Goal: Task Accomplishment & Management: Use online tool/utility

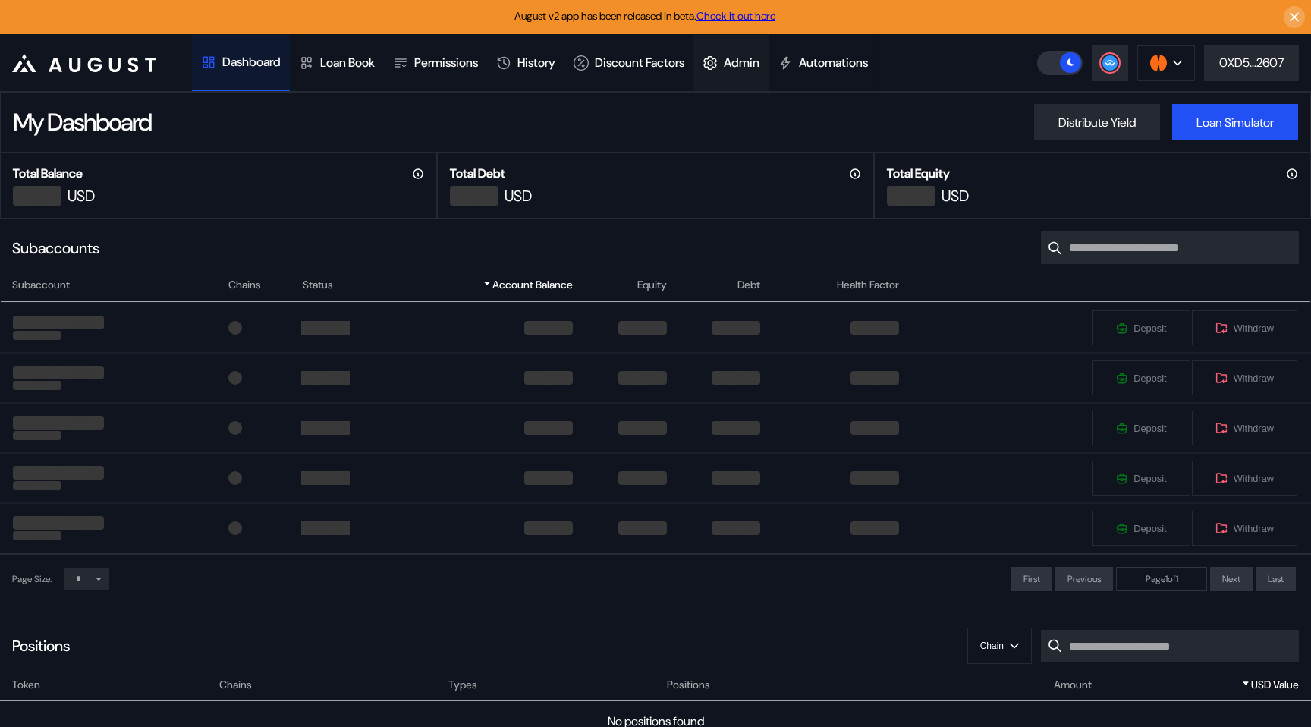
click at [758, 60] on div "Admin" at bounding box center [742, 63] width 36 height 16
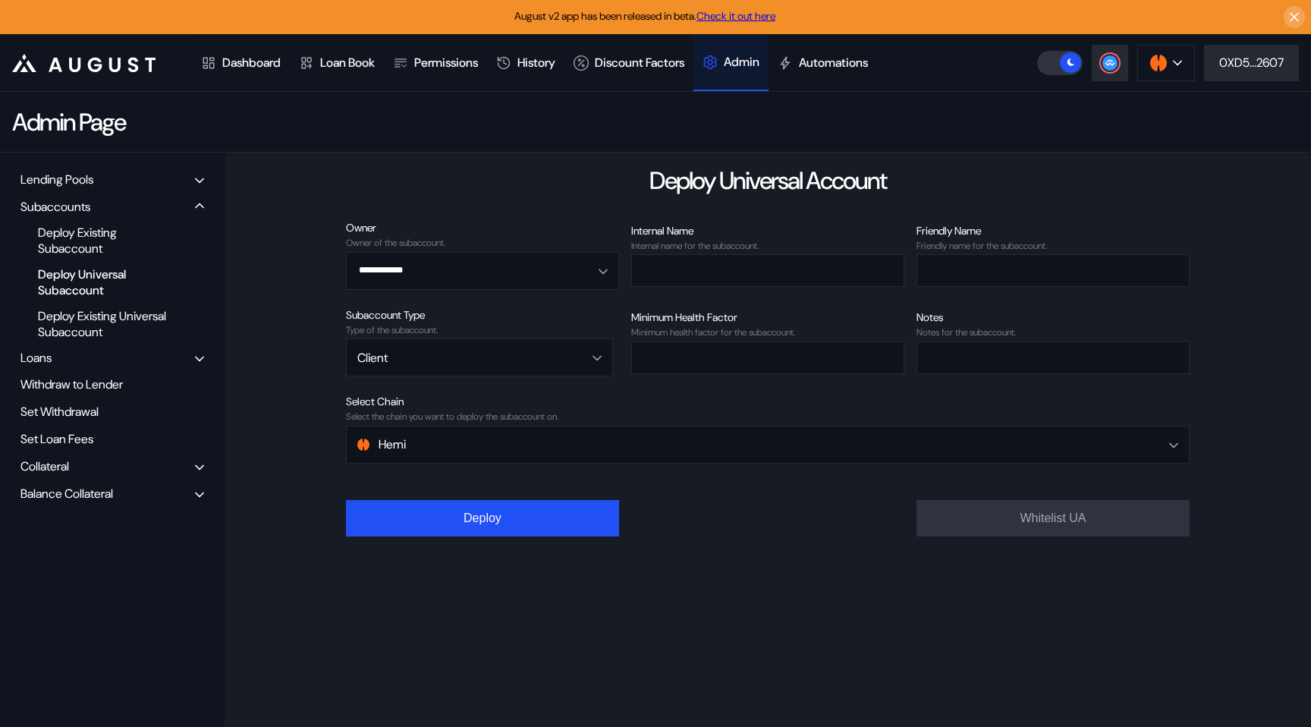
click at [93, 495] on div "Balance Collateral" at bounding box center [66, 494] width 93 height 16
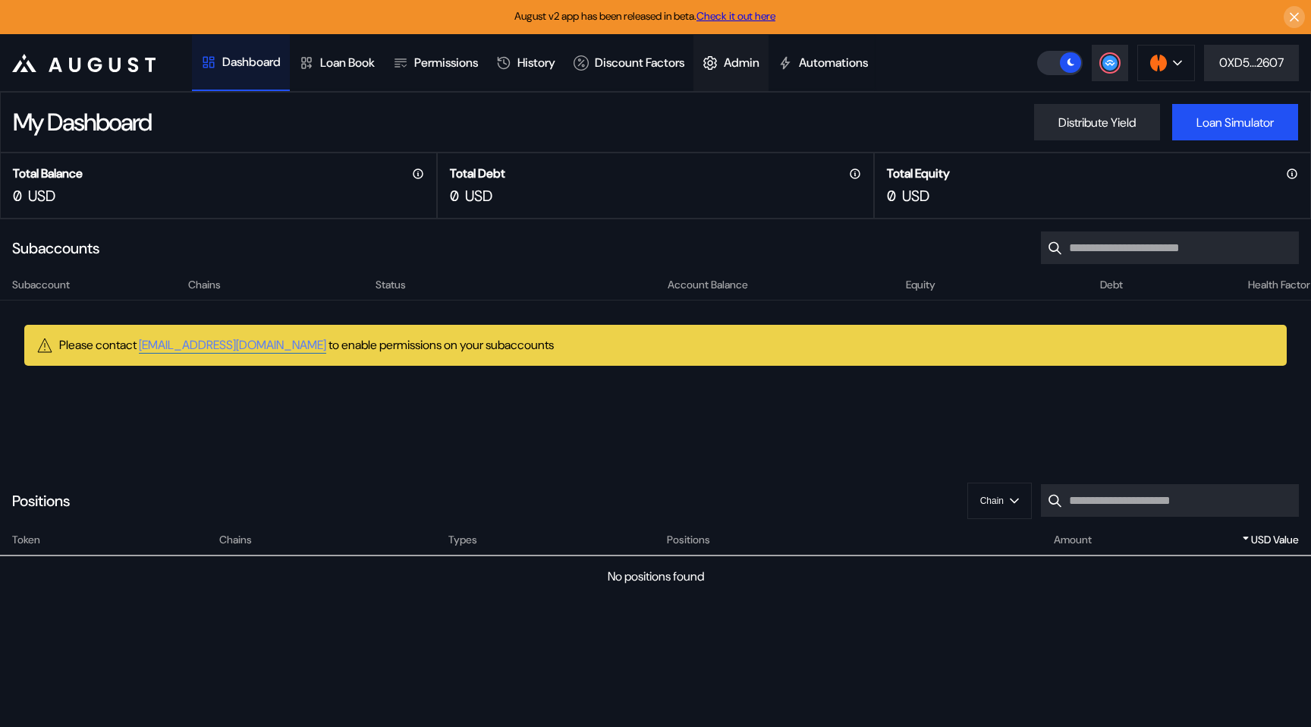
click at [718, 57] on icon at bounding box center [710, 62] width 15 height 15
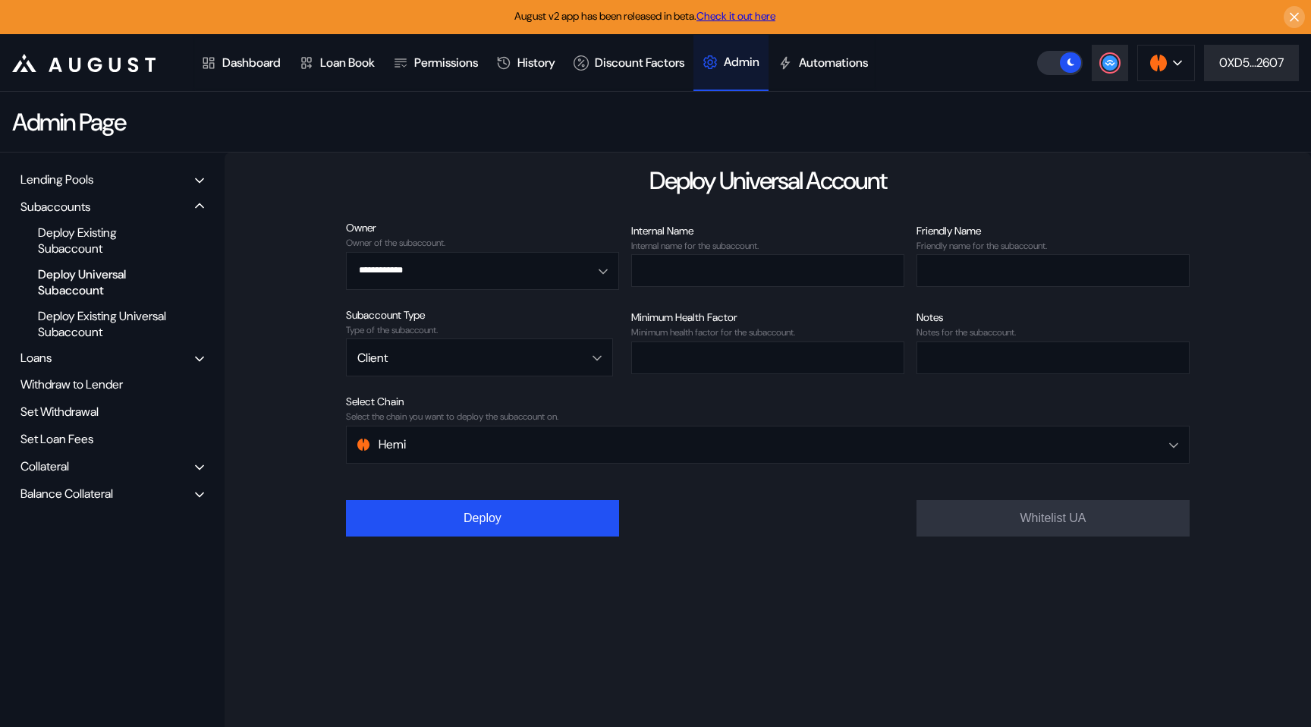
click at [89, 459] on div "Collateral" at bounding box center [112, 466] width 194 height 24
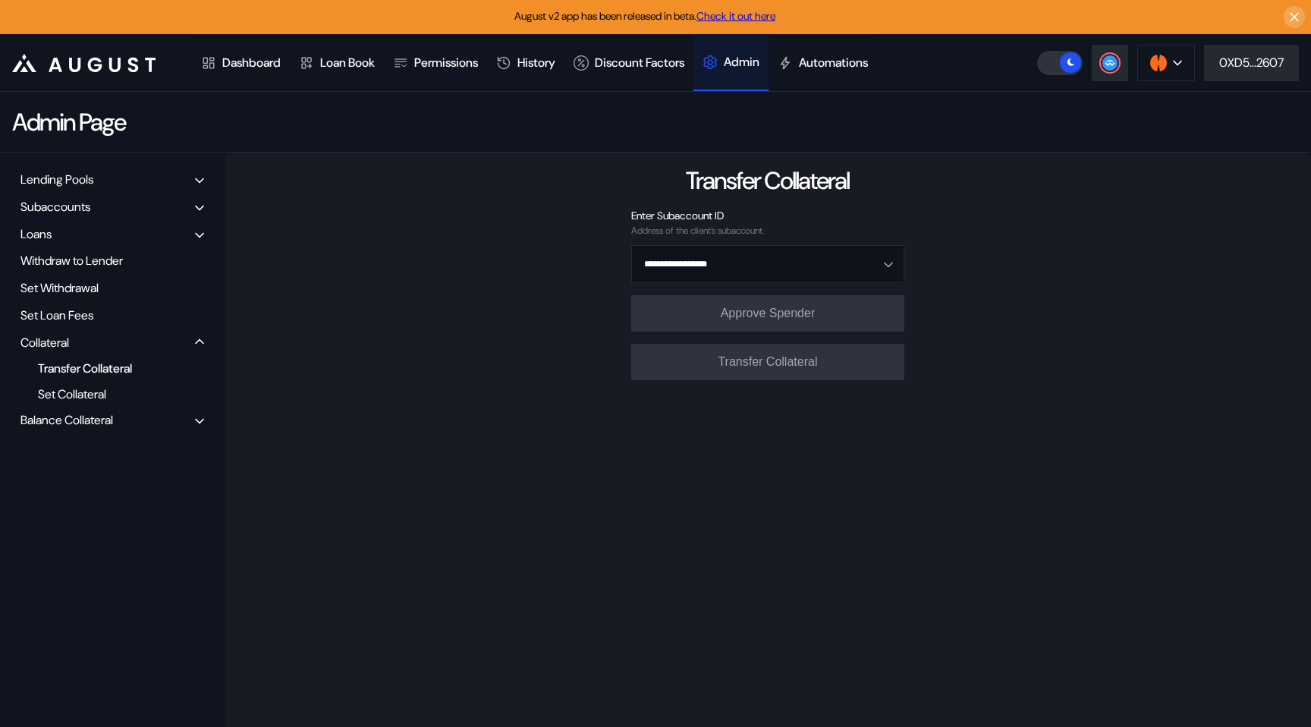
click at [105, 373] on div "Transfer Collateral" at bounding box center [106, 368] width 152 height 20
click at [682, 256] on input "Open menu" at bounding box center [760, 264] width 234 height 36
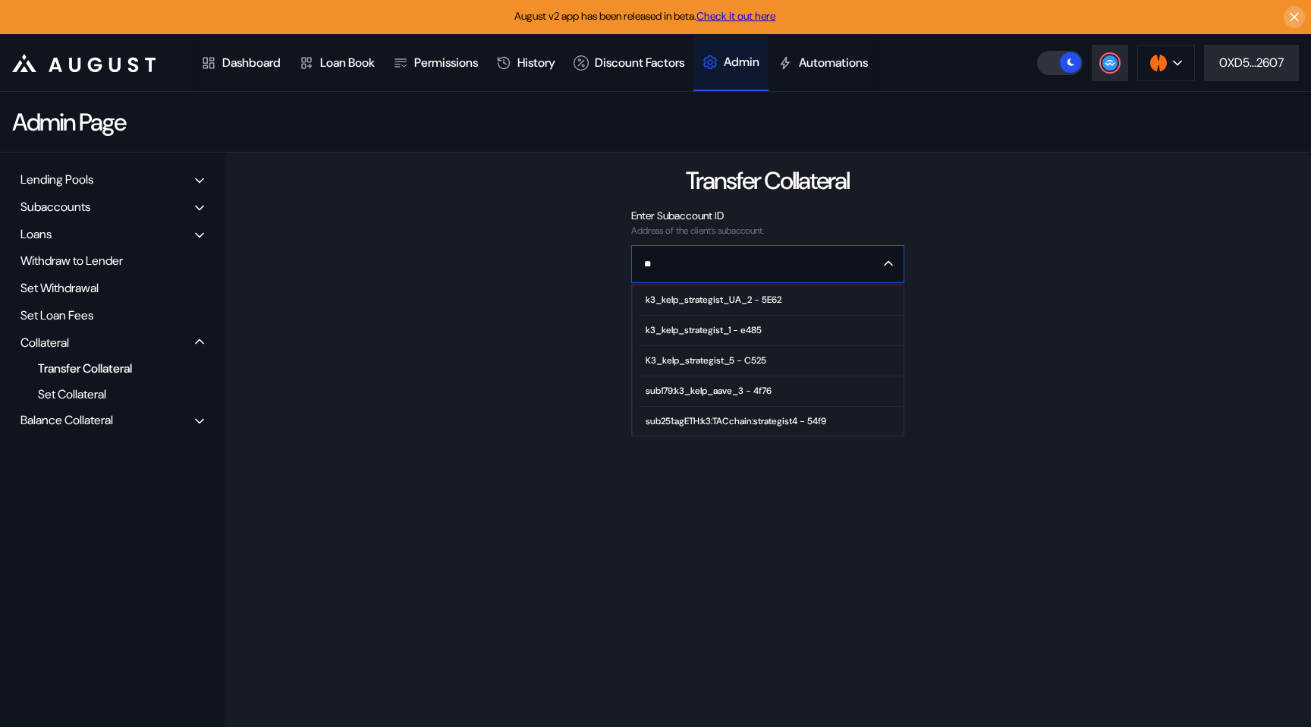
click at [700, 330] on div "k3_kelp_strategist_1 - e485" at bounding box center [704, 330] width 116 height 11
type input "**********"
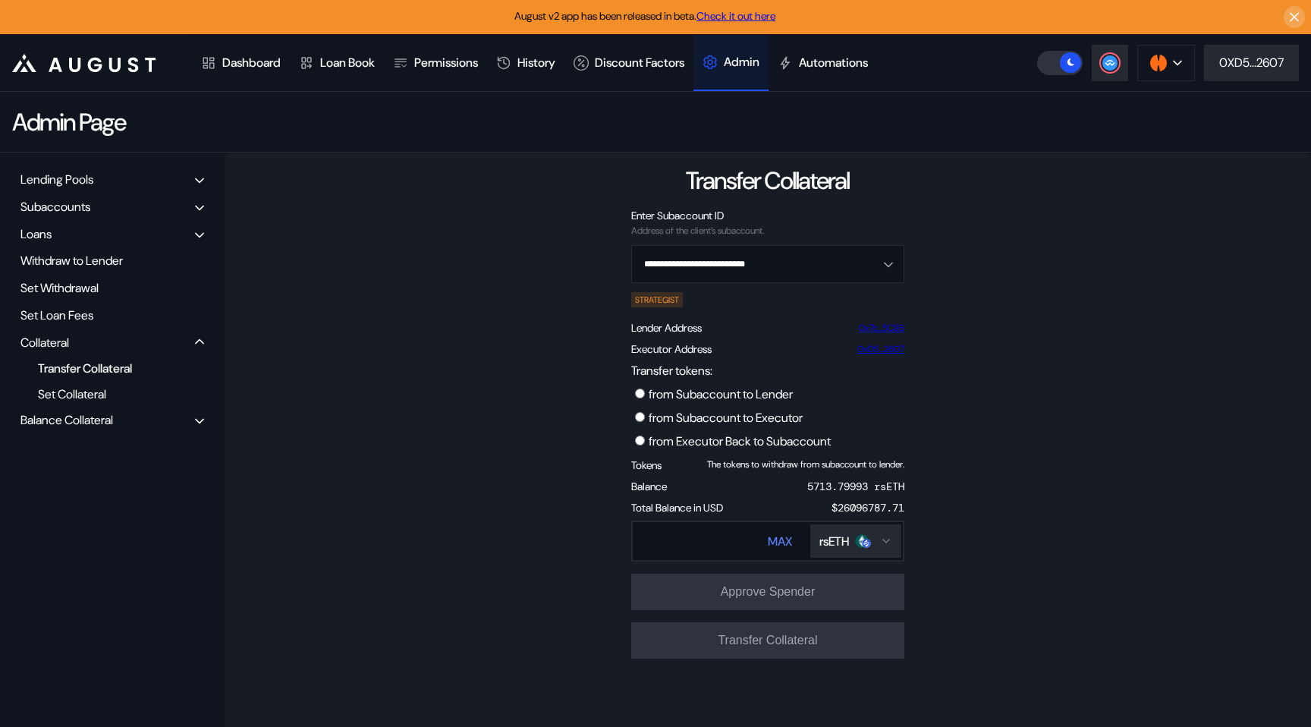
click at [685, 420] on label "from Subaccount to Executor" at bounding box center [726, 418] width 154 height 16
click at [1057, 57] on label at bounding box center [1060, 63] width 46 height 24
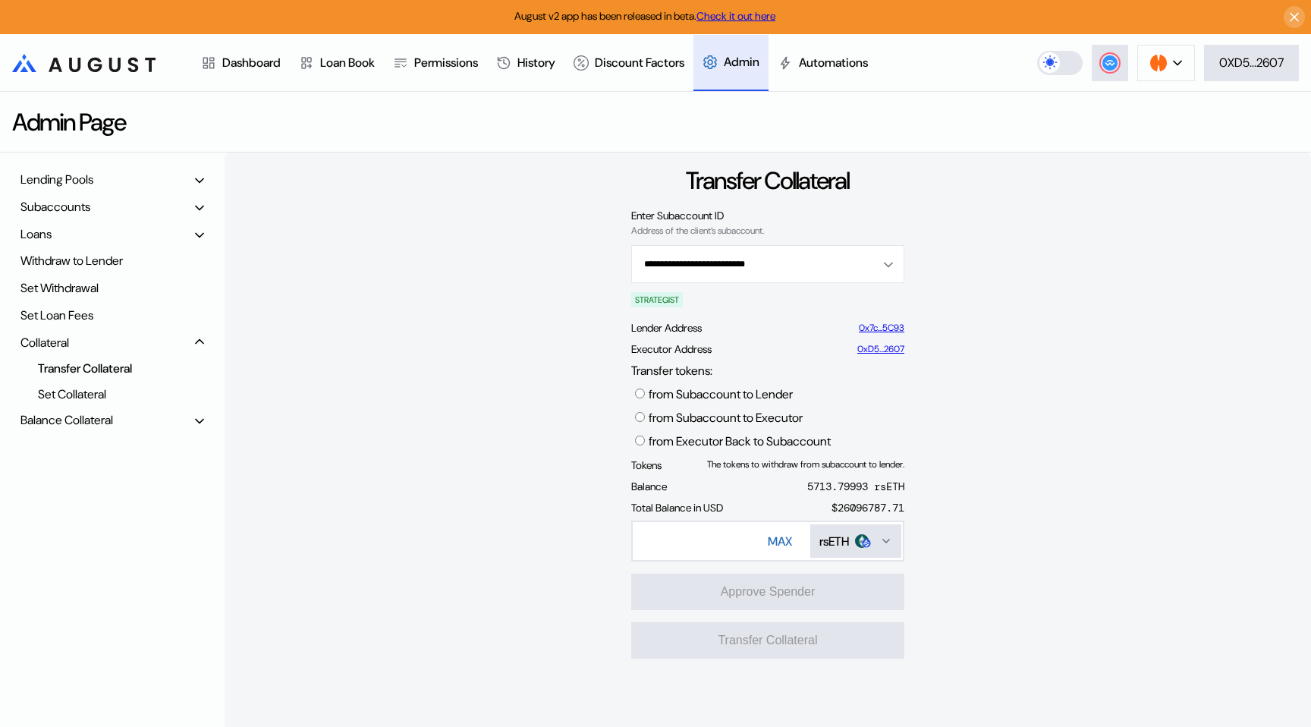
click at [881, 347] on link "0xD5...2607" at bounding box center [880, 349] width 47 height 11
drag, startPoint x: 648, startPoint y: 354, endPoint x: 695, endPoint y: 354, distance: 47.0
click at [695, 354] on div "Executor Address" at bounding box center [671, 349] width 80 height 14
click at [685, 421] on label "from Subaccount to Executor" at bounding box center [726, 418] width 154 height 16
click at [684, 538] on input "Transfer tokens:" at bounding box center [684, 541] width 102 height 31
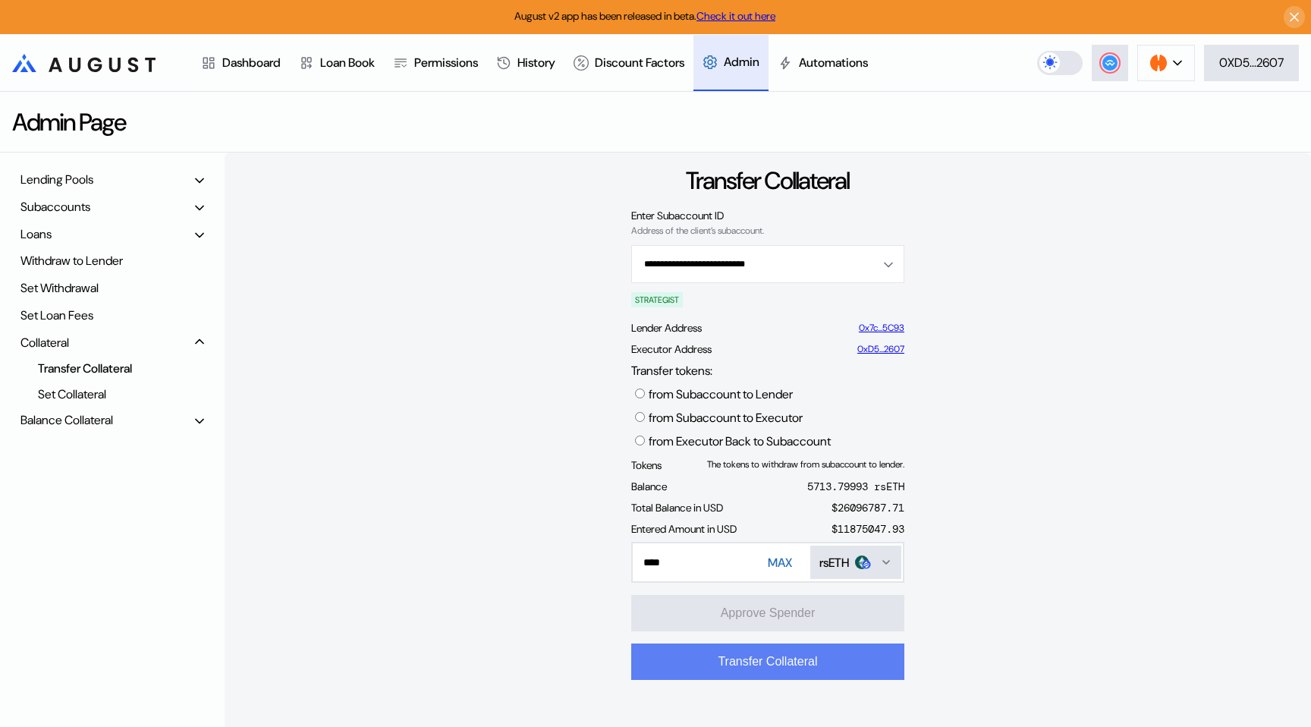
type input "****"
click at [687, 667] on button "Transfer Collateral" at bounding box center [767, 661] width 273 height 36
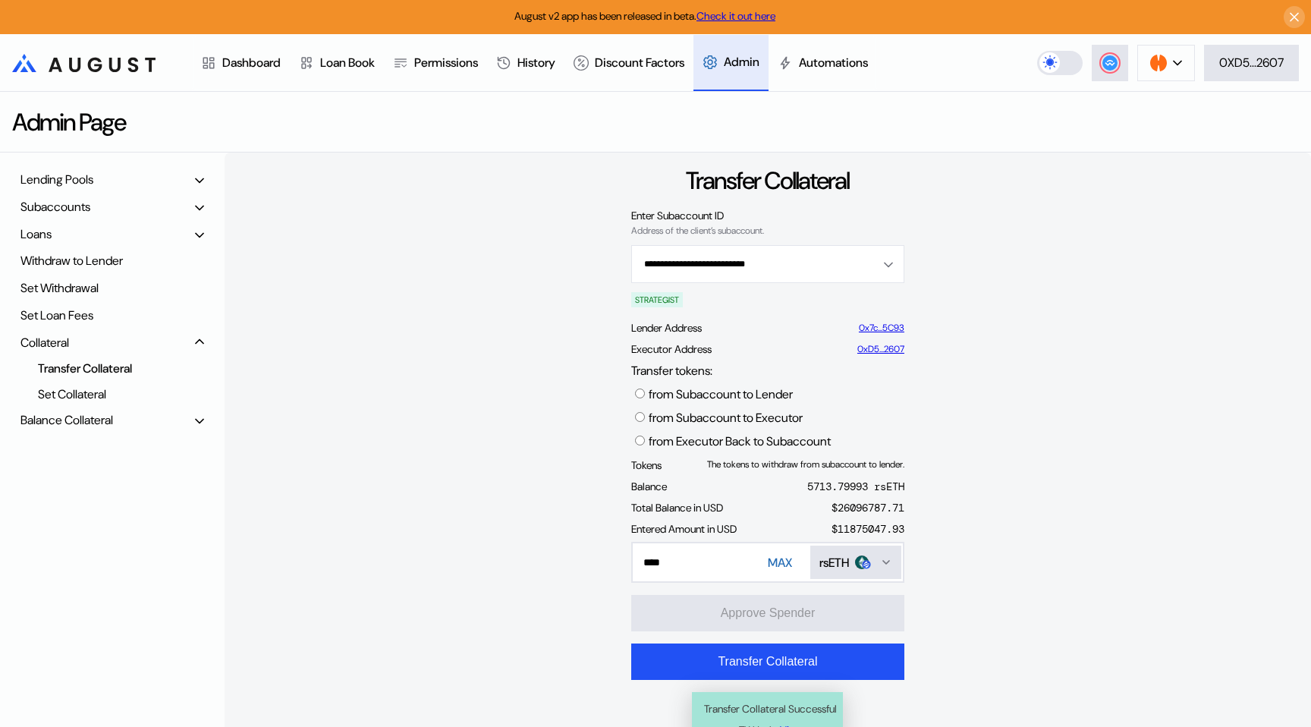
scroll to position [36, 0]
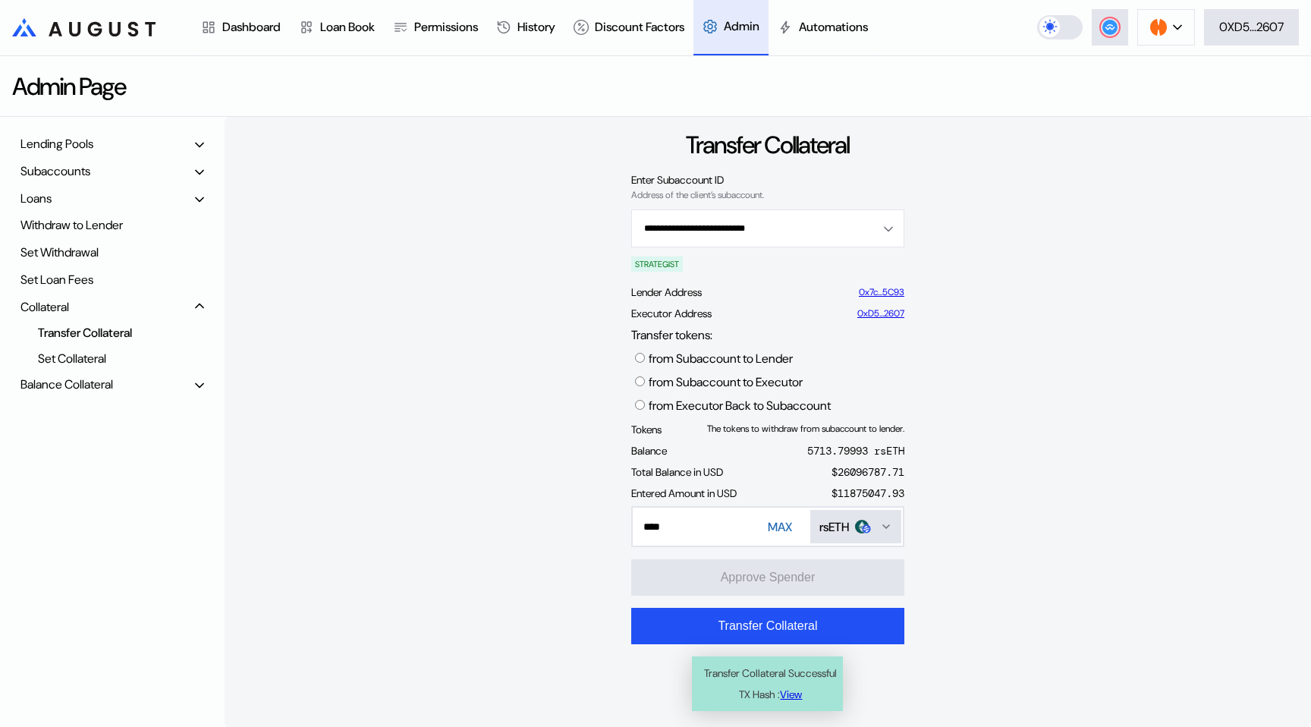
click at [787, 695] on link "View" at bounding box center [791, 694] width 22 height 21
click at [696, 409] on label "from Executor Back to Subaccount" at bounding box center [740, 406] width 182 height 16
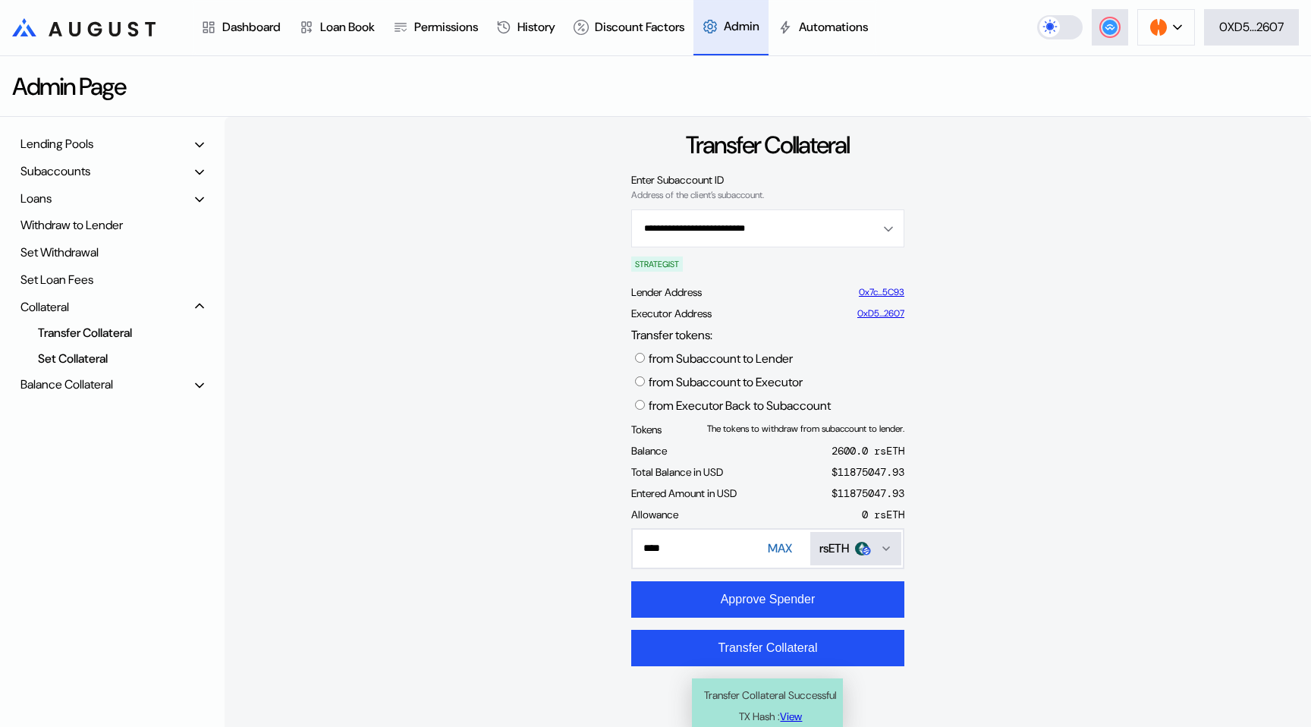
click at [83, 355] on div "Set Collateral" at bounding box center [106, 358] width 152 height 20
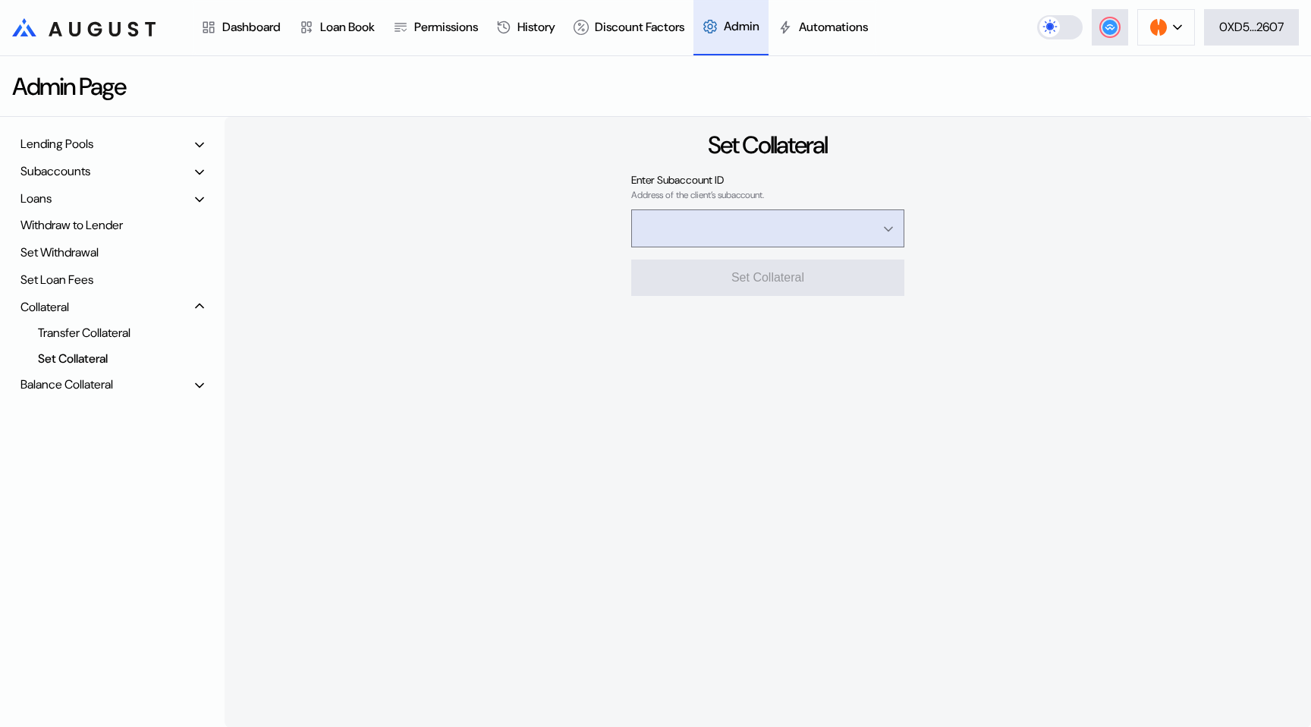
click at [681, 218] on input "Open menu" at bounding box center [760, 228] width 234 height 36
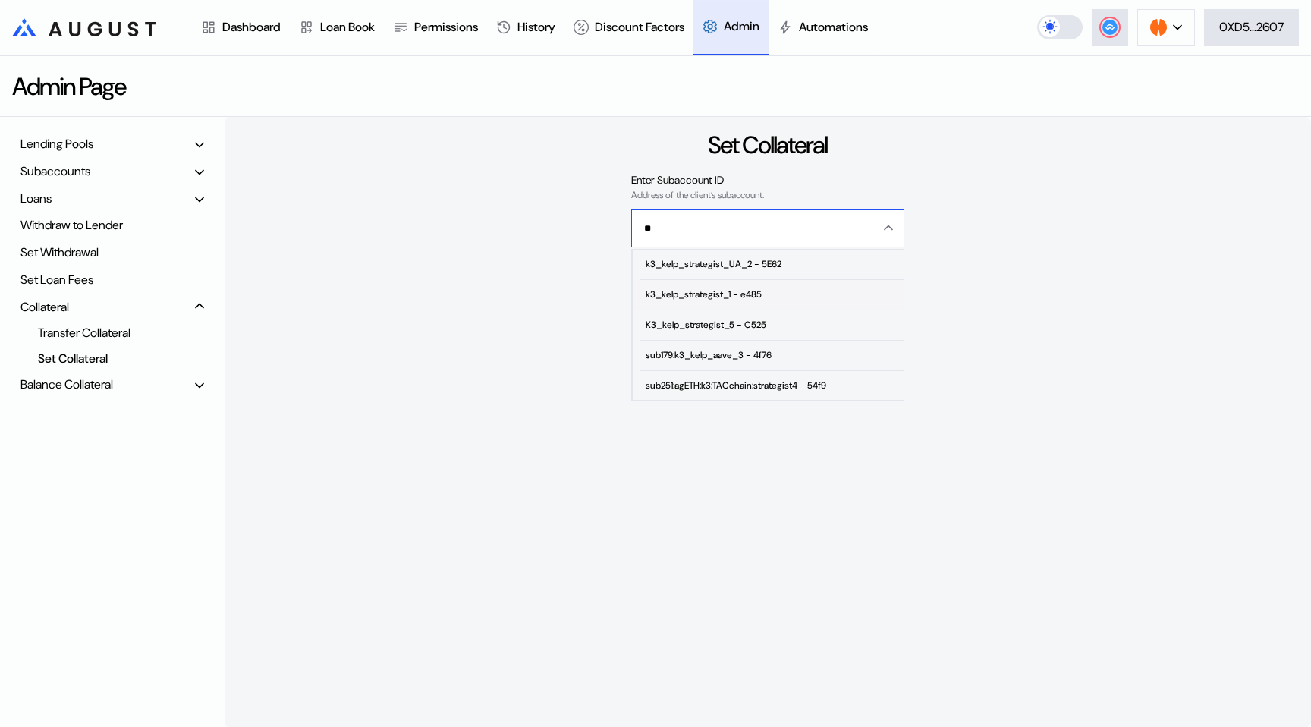
click at [702, 302] on span "k3_kelp_strategist_1 - e485" at bounding box center [772, 295] width 264 height 30
type input "**********"
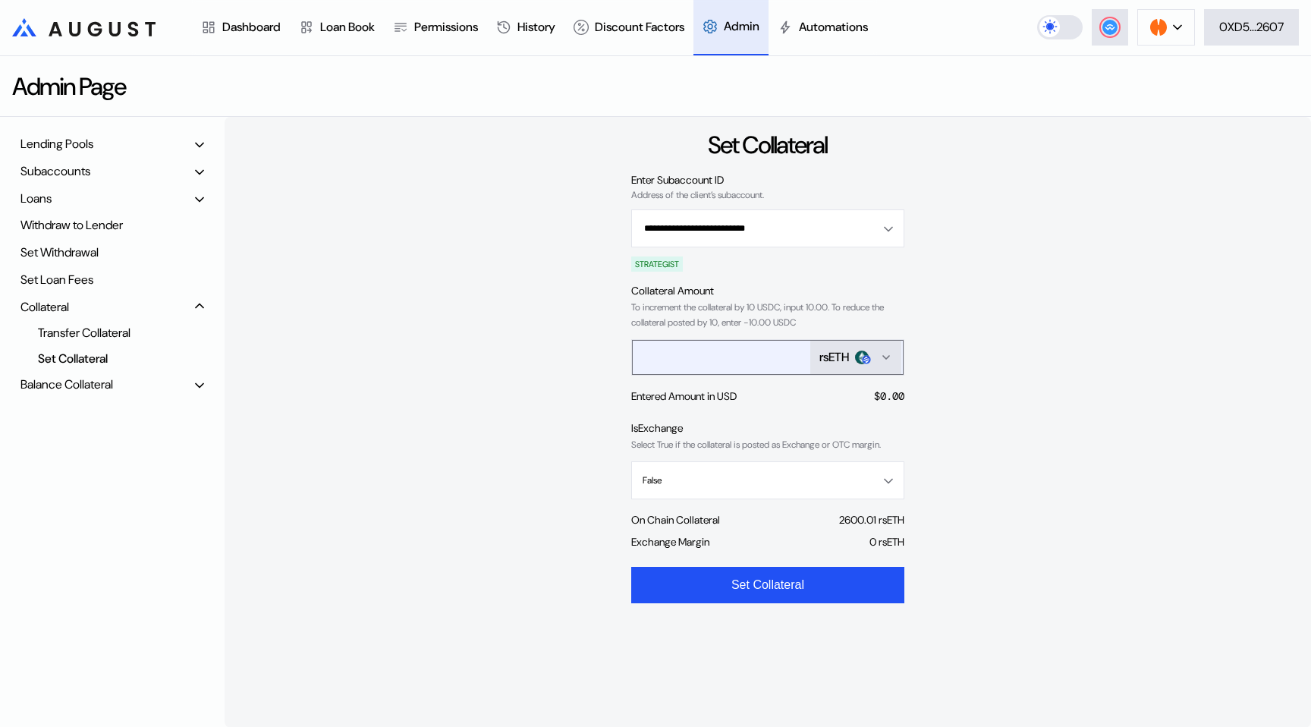
click at [832, 355] on div "rsETH" at bounding box center [834, 357] width 30 height 16
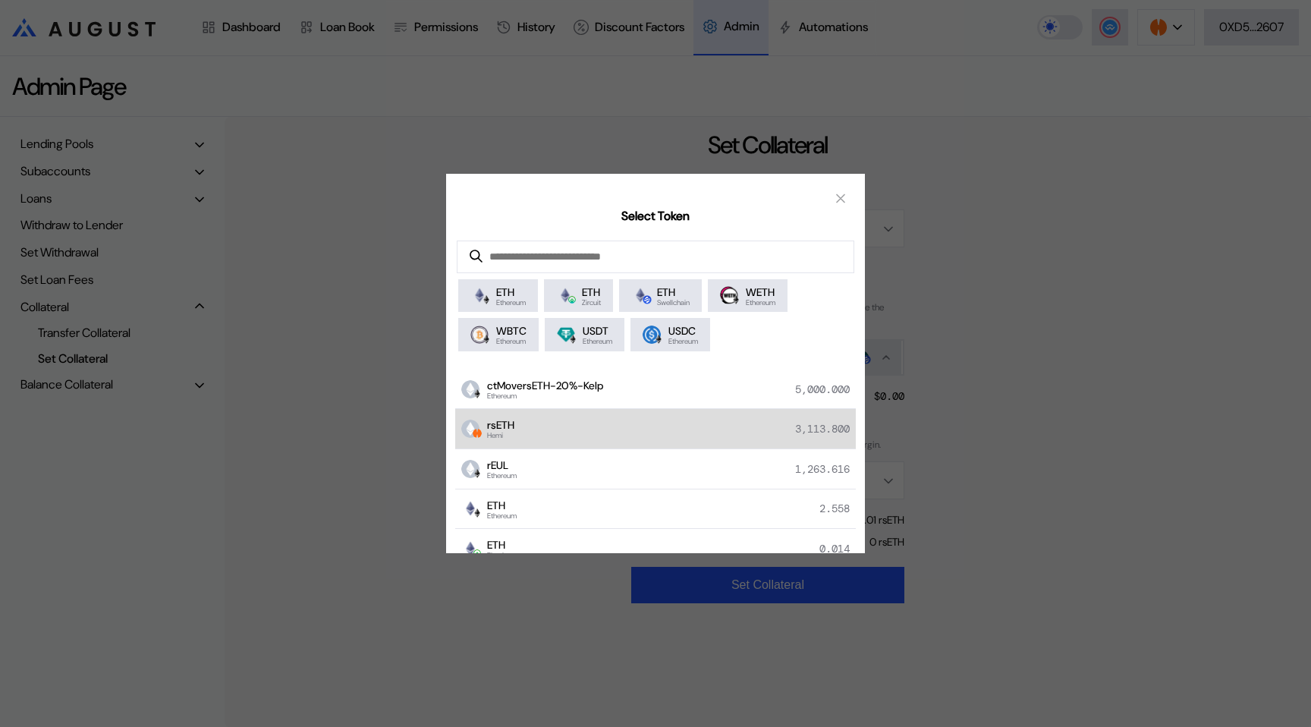
click at [633, 438] on div "rsETH Hemi 3,113.800" at bounding box center [655, 429] width 401 height 40
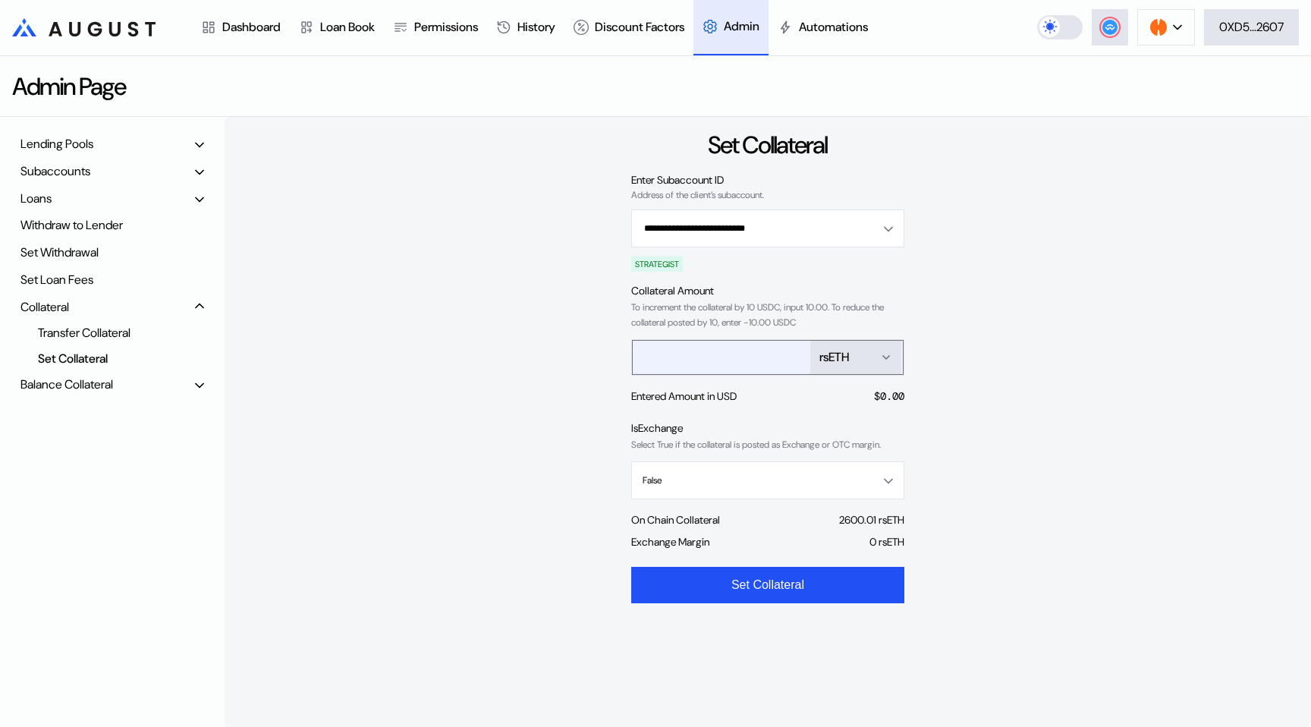
click at [706, 366] on input "*" at bounding box center [707, 356] width 148 height 31
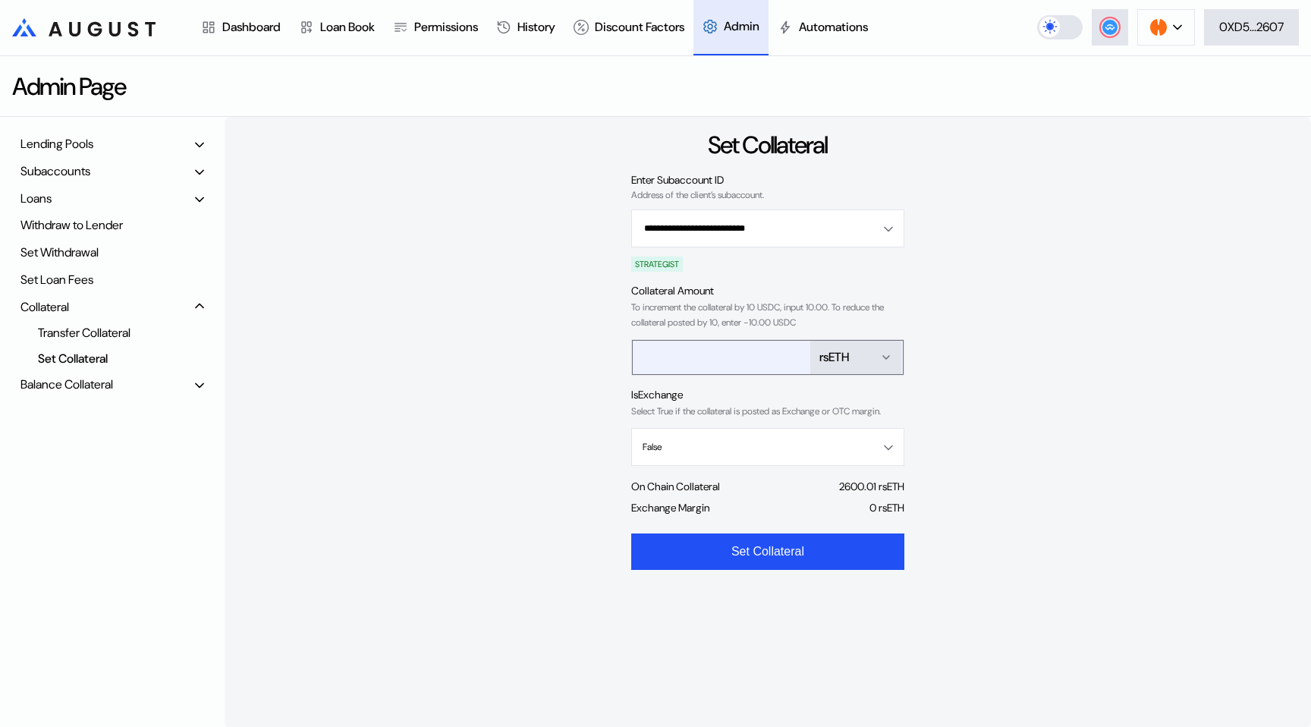
type input "*"
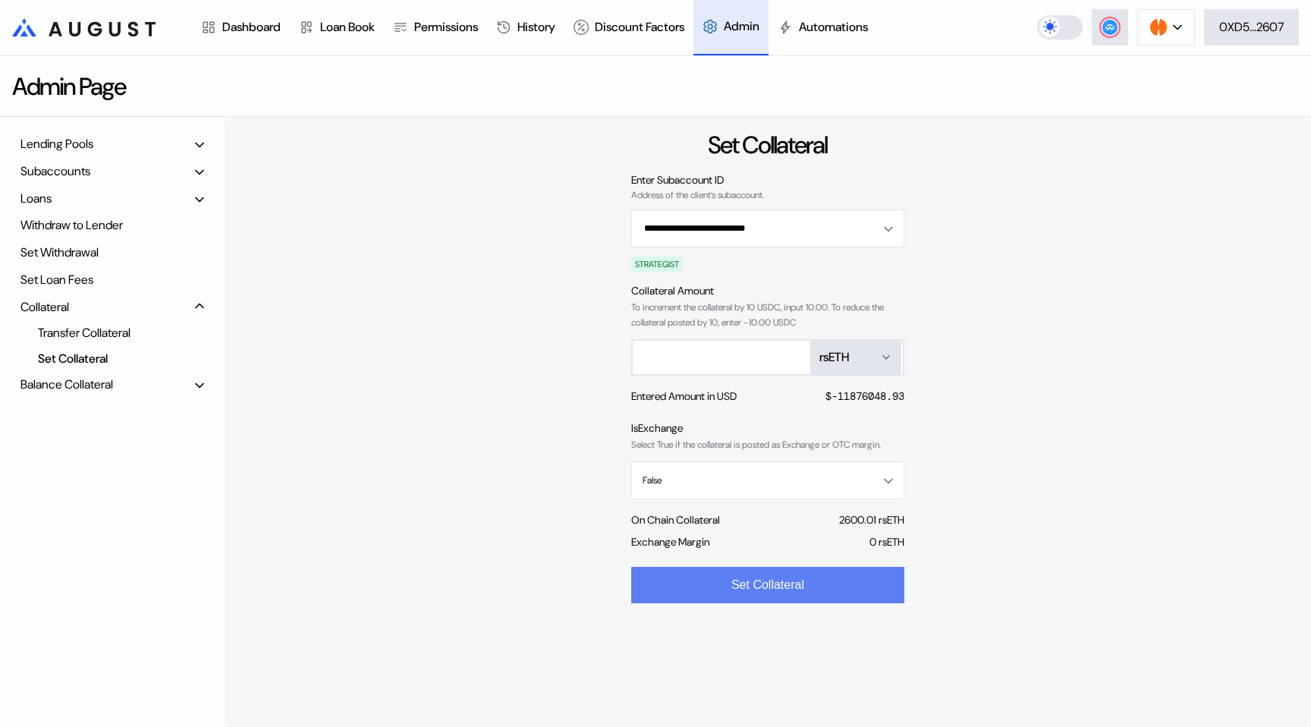
type input "*****"
click at [695, 586] on button "Set Collateral" at bounding box center [767, 585] width 273 height 36
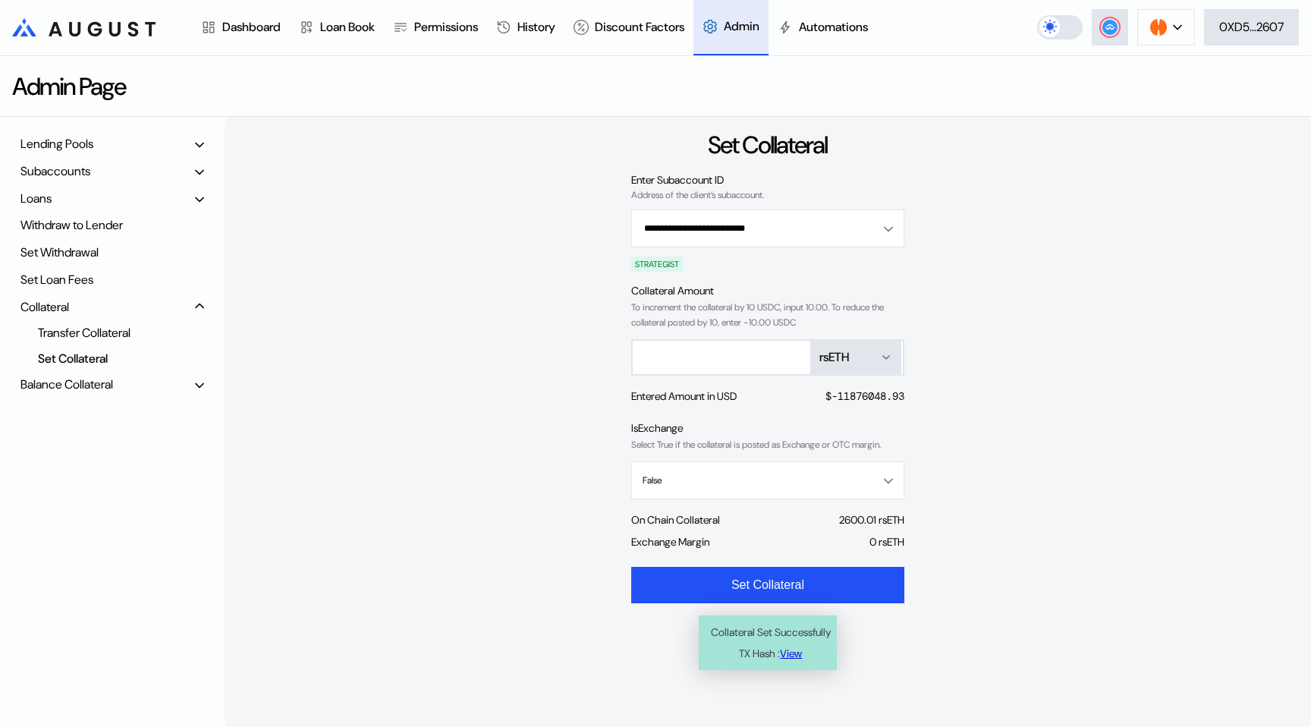
click at [468, 375] on div "**********" at bounding box center [768, 422] width 1086 height 611
